Goal: Task Accomplishment & Management: Understand process/instructions

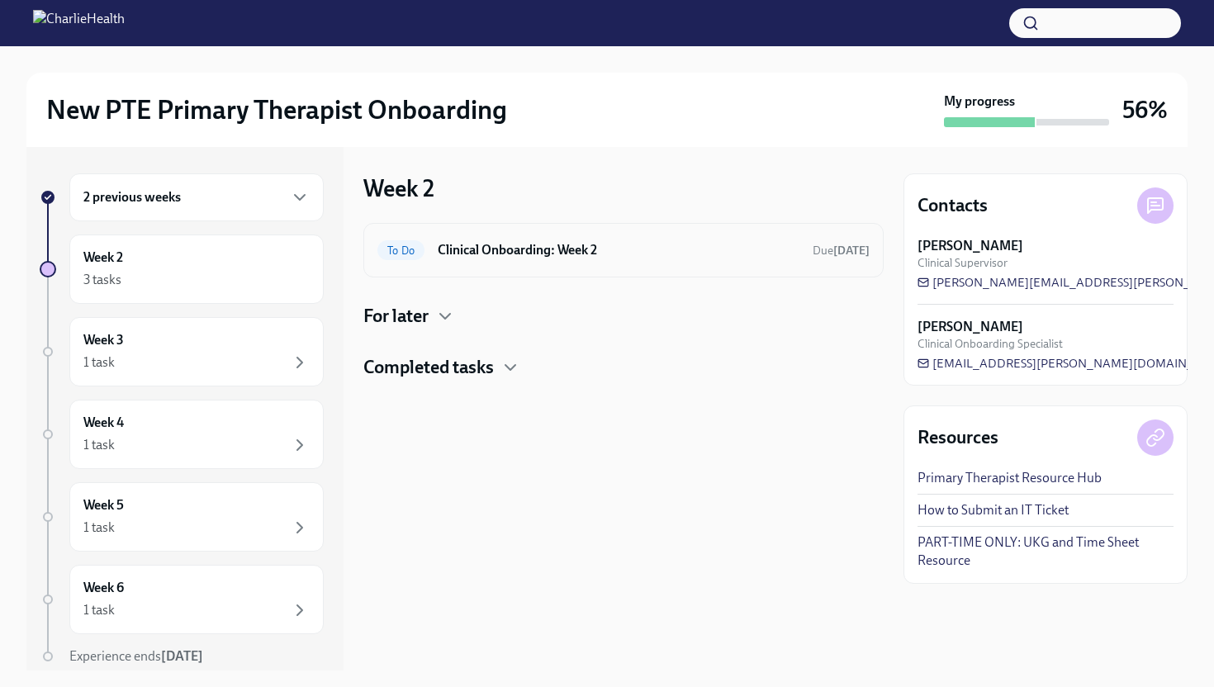
click at [508, 261] on div "To Do Clinical Onboarding: Week 2 Due [DATE]" at bounding box center [623, 250] width 492 height 26
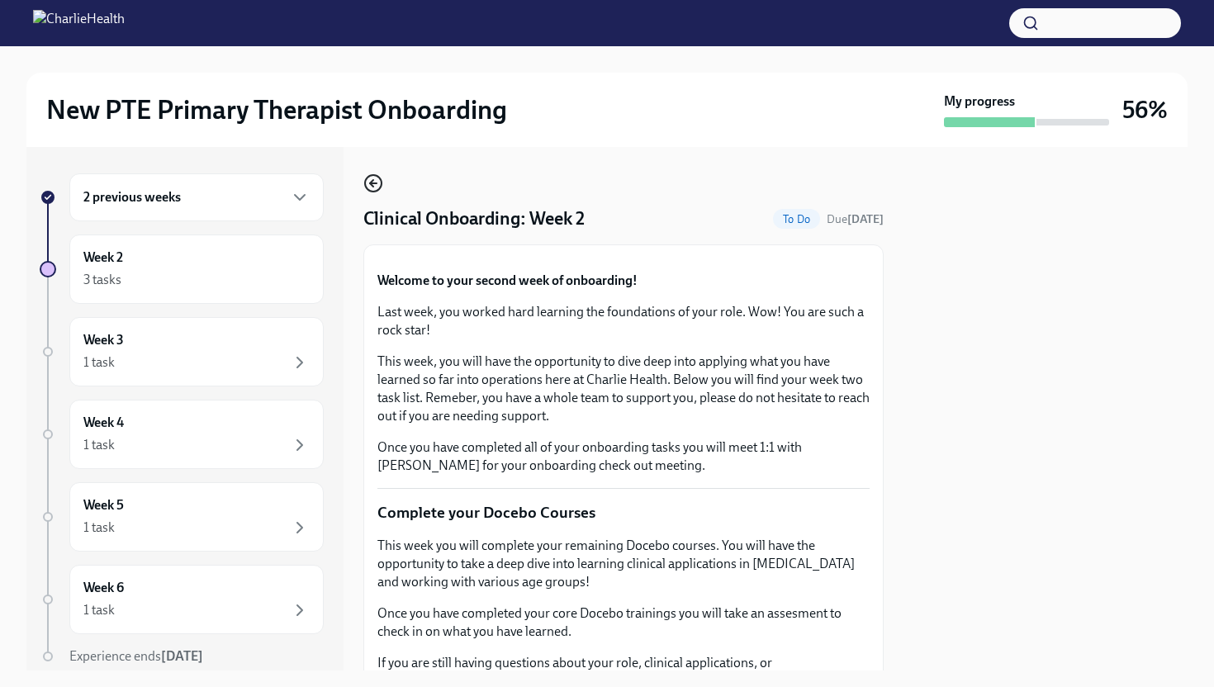
click at [374, 183] on icon "button" at bounding box center [373, 183] width 7 height 0
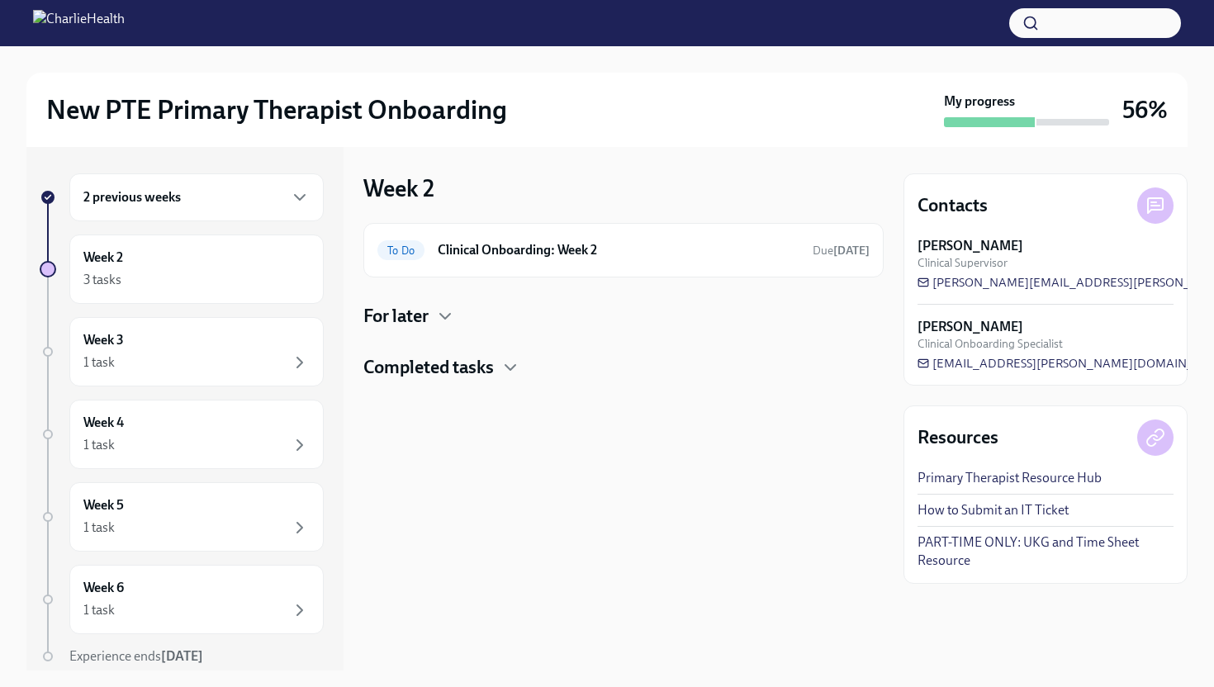
click at [467, 374] on h4 "Completed tasks" at bounding box center [428, 367] width 130 height 25
click at [507, 370] on icon "button" at bounding box center [510, 367] width 10 height 5
click at [439, 310] on icon "button" at bounding box center [445, 316] width 20 height 20
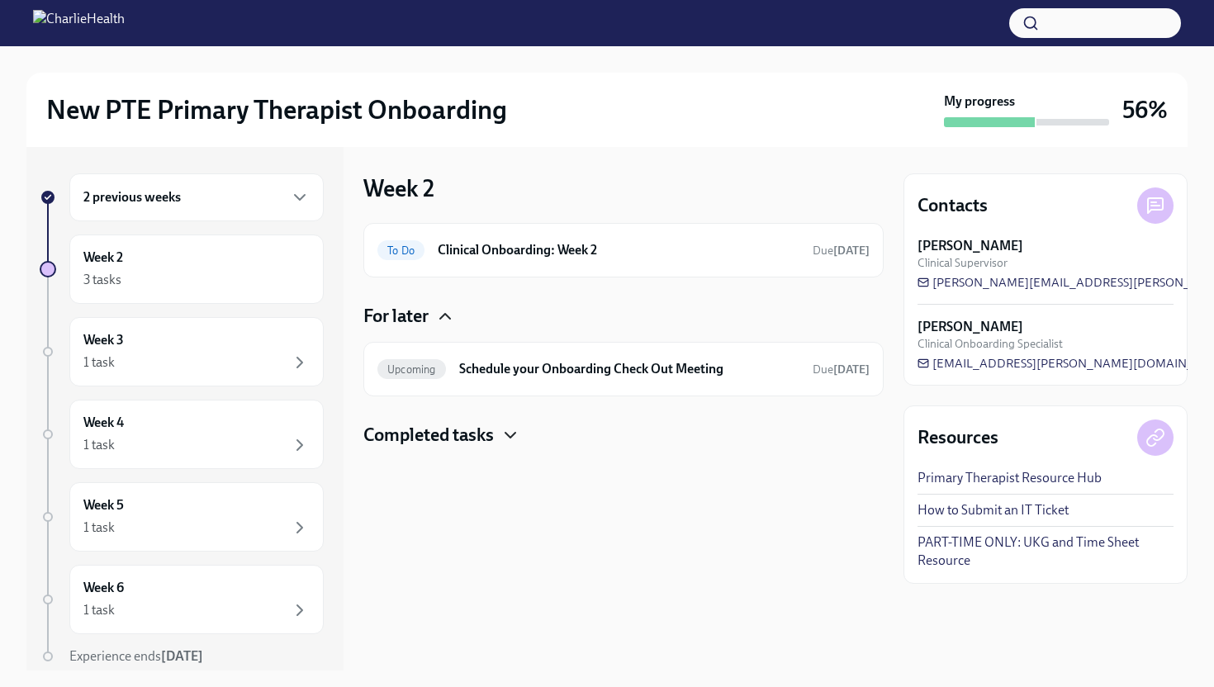
click at [439, 310] on icon "button" at bounding box center [445, 316] width 20 height 20
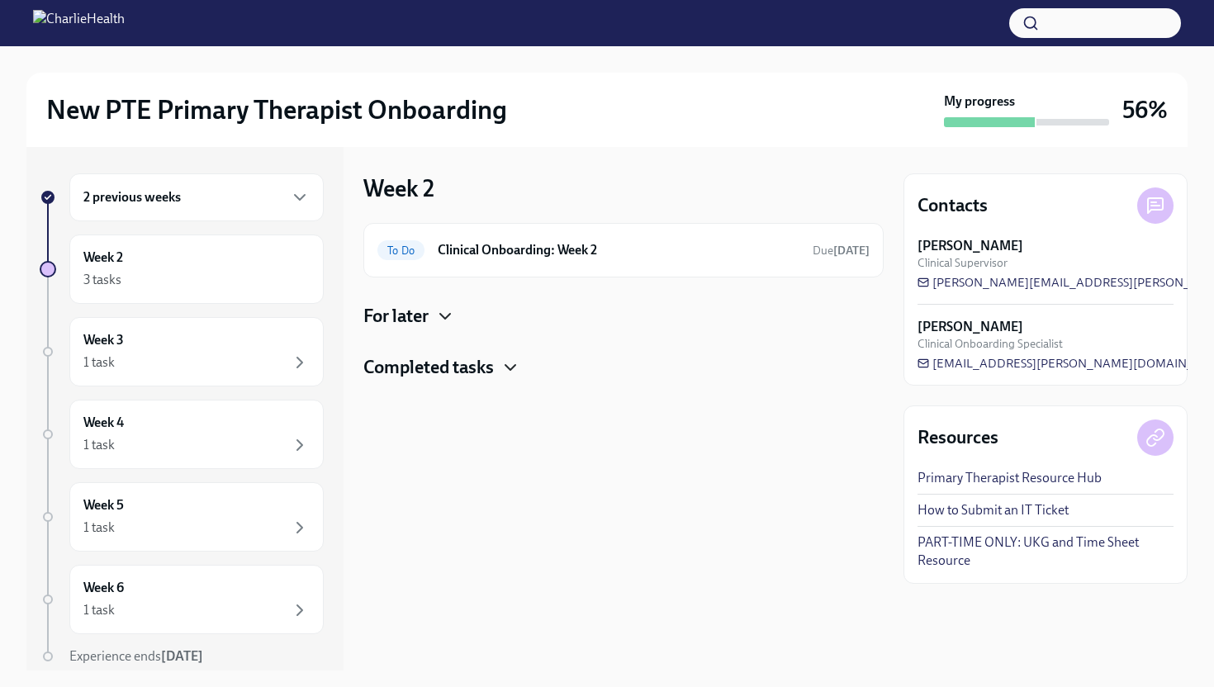
click at [436, 320] on div "For later" at bounding box center [623, 316] width 520 height 25
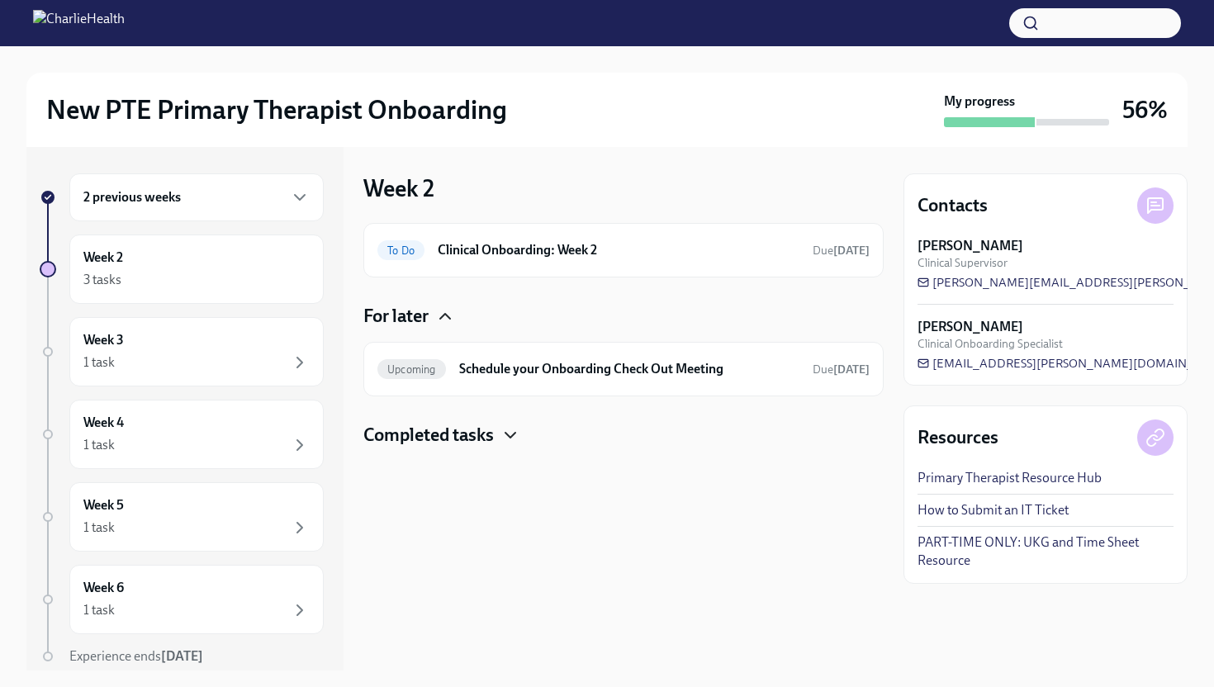
click at [436, 320] on div "For later" at bounding box center [623, 316] width 520 height 25
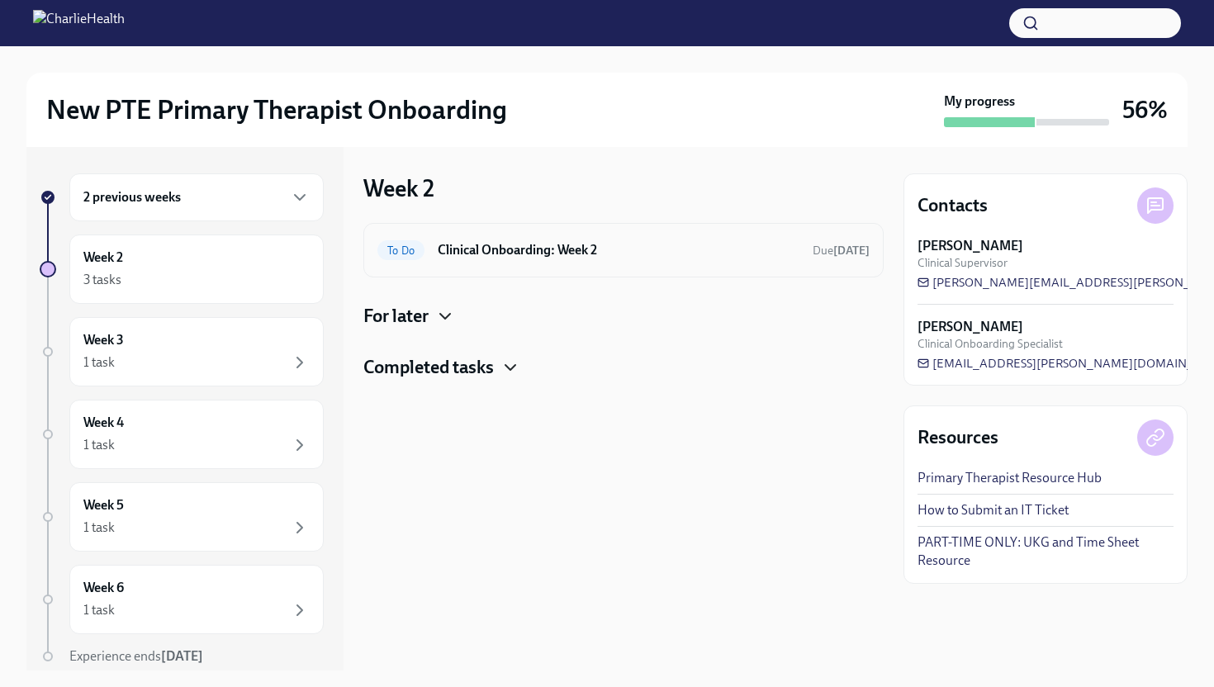
click at [460, 241] on h6 "Clinical Onboarding: Week 2" at bounding box center [619, 250] width 362 height 18
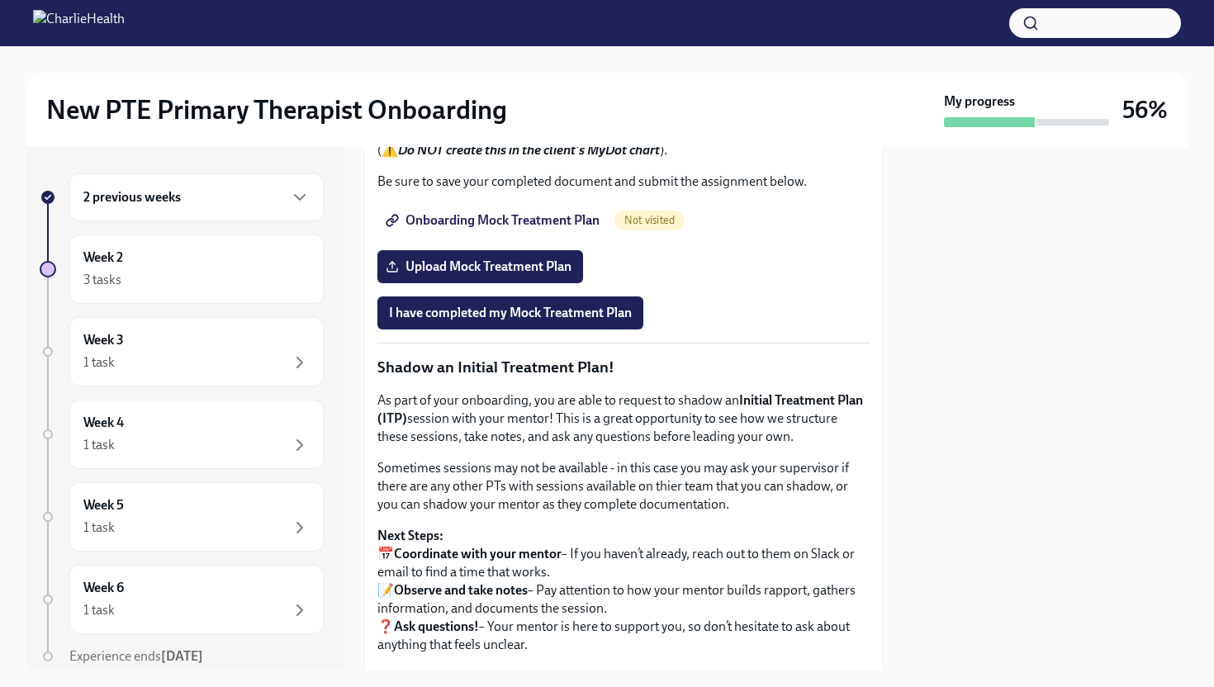
scroll to position [1349, 0]
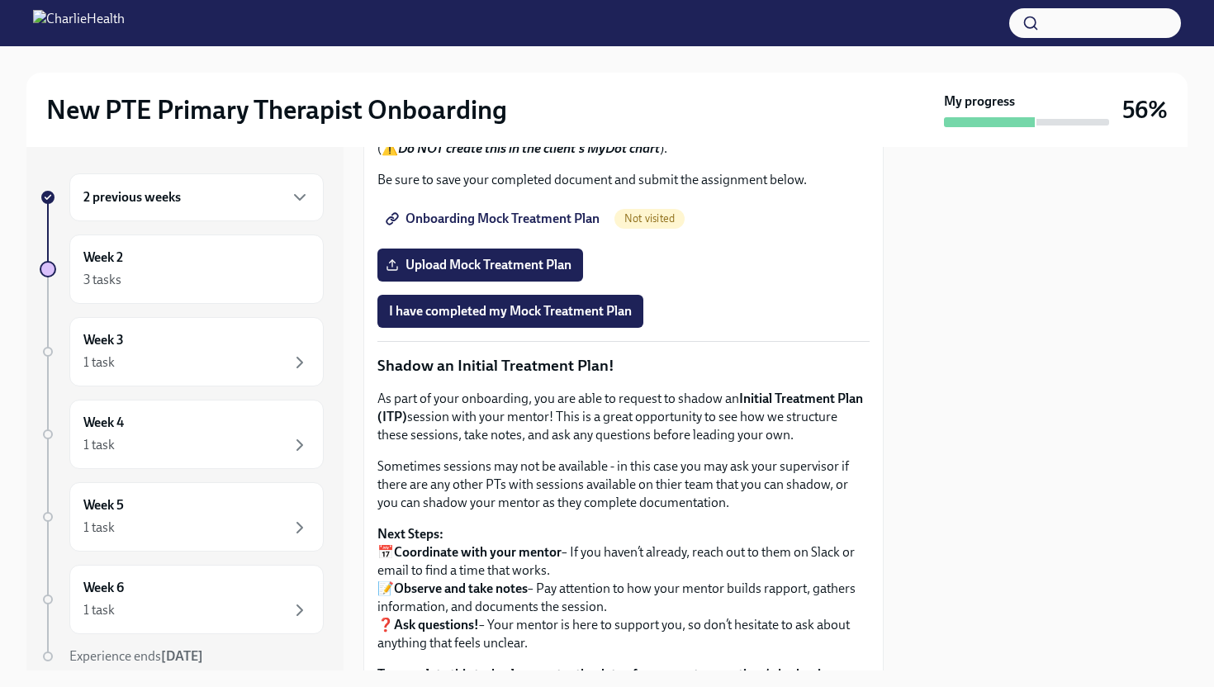
click at [529, 227] on span "Onboarding Mock Treatment Plan" at bounding box center [494, 219] width 211 height 17
